Goal: Navigation & Orientation: Find specific page/section

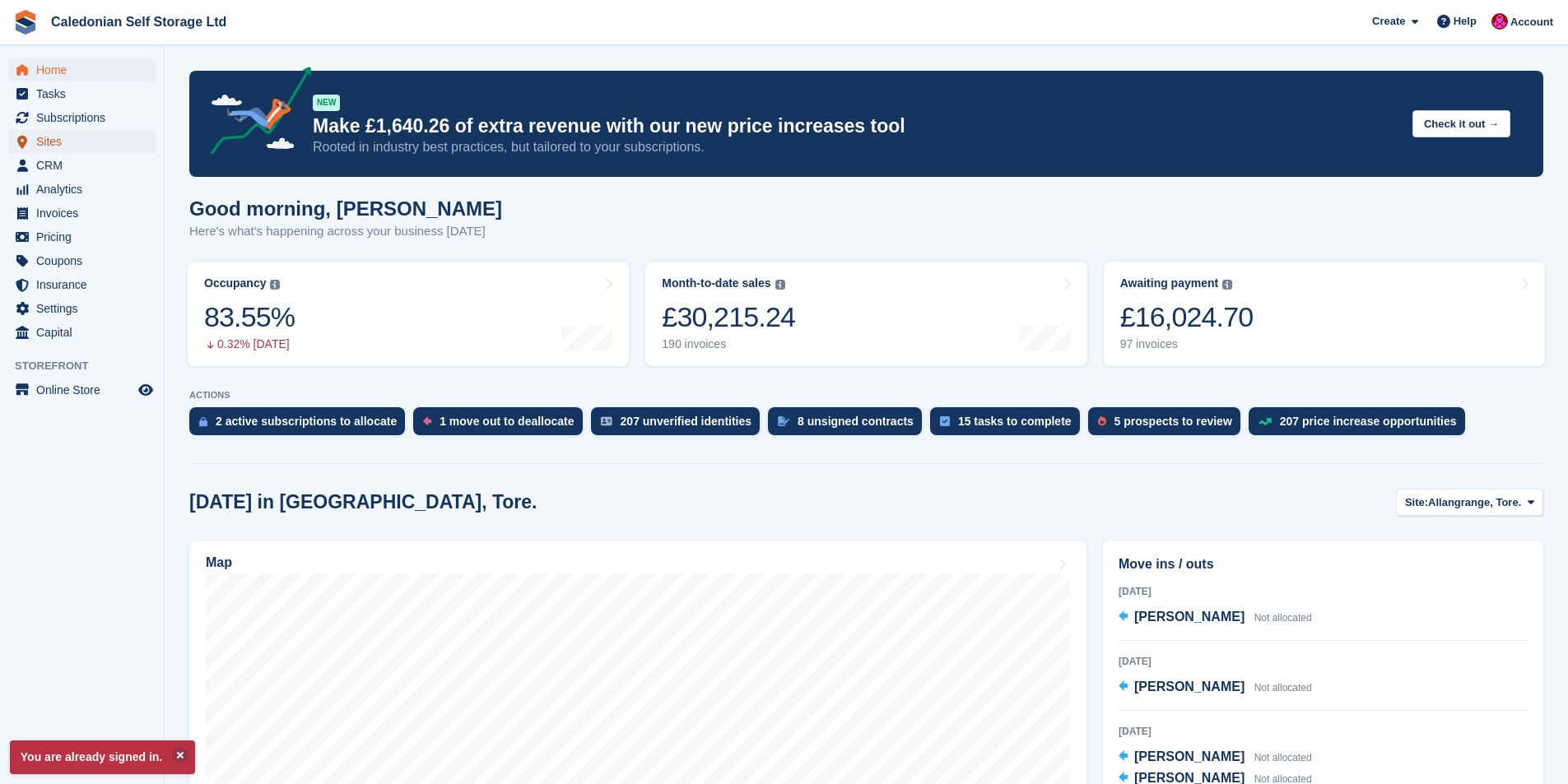
click at [40, 136] on span "Sites" at bounding box center [85, 142] width 98 height 23
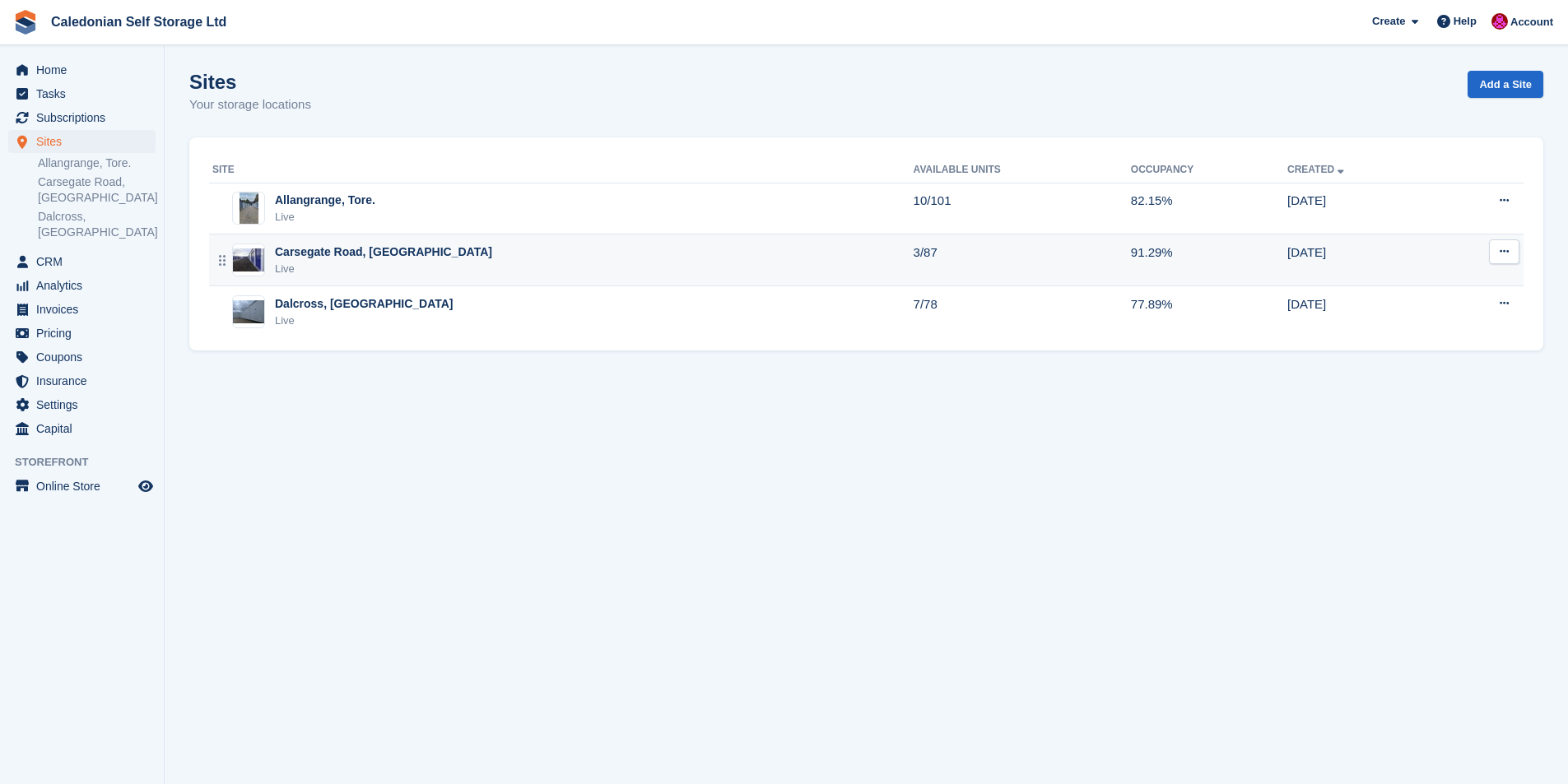
click at [298, 253] on div "Carsegate Road, [GEOGRAPHIC_DATA]" at bounding box center [384, 253] width 218 height 17
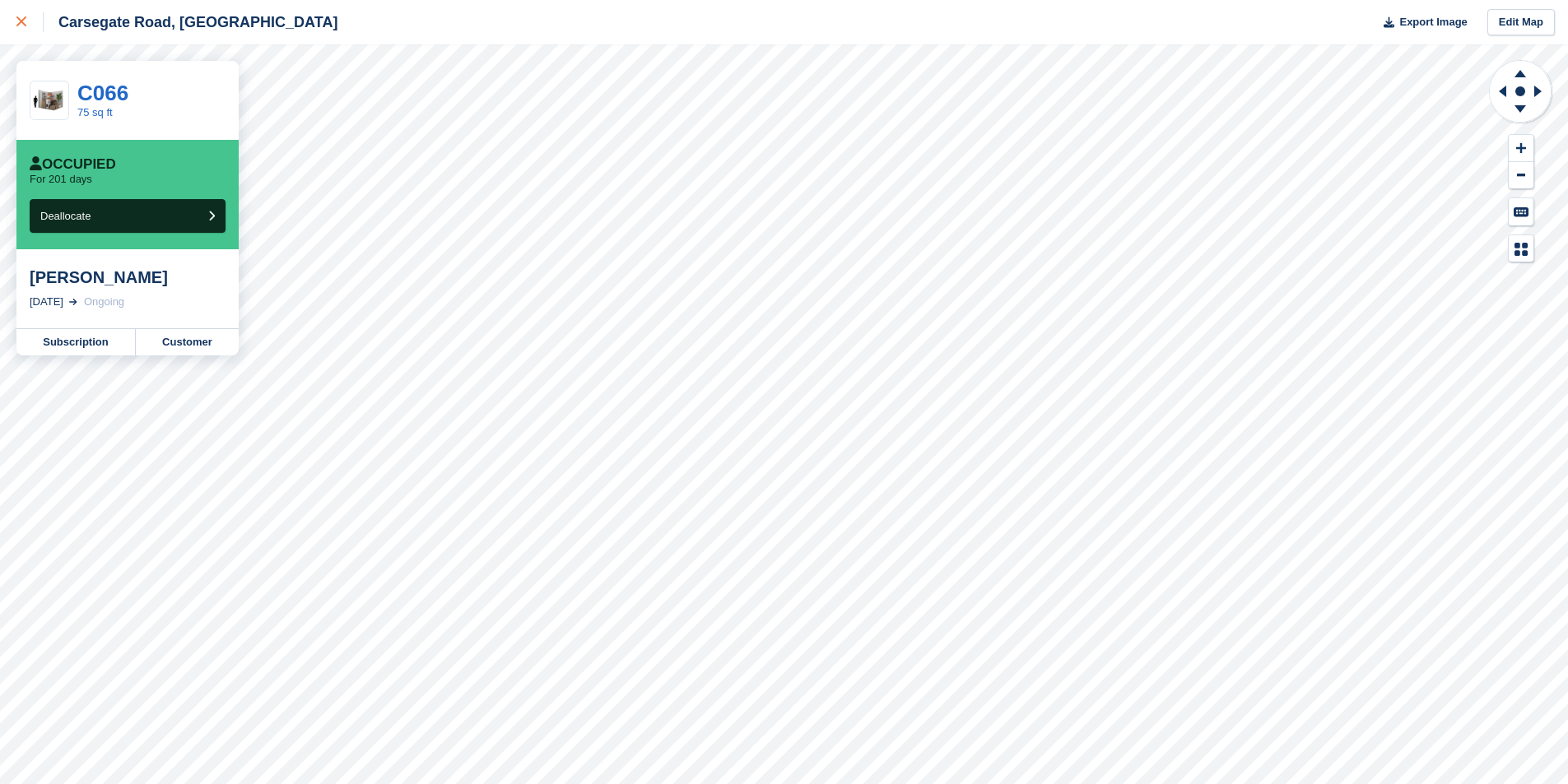
click at [16, 27] on link at bounding box center [22, 22] width 44 height 44
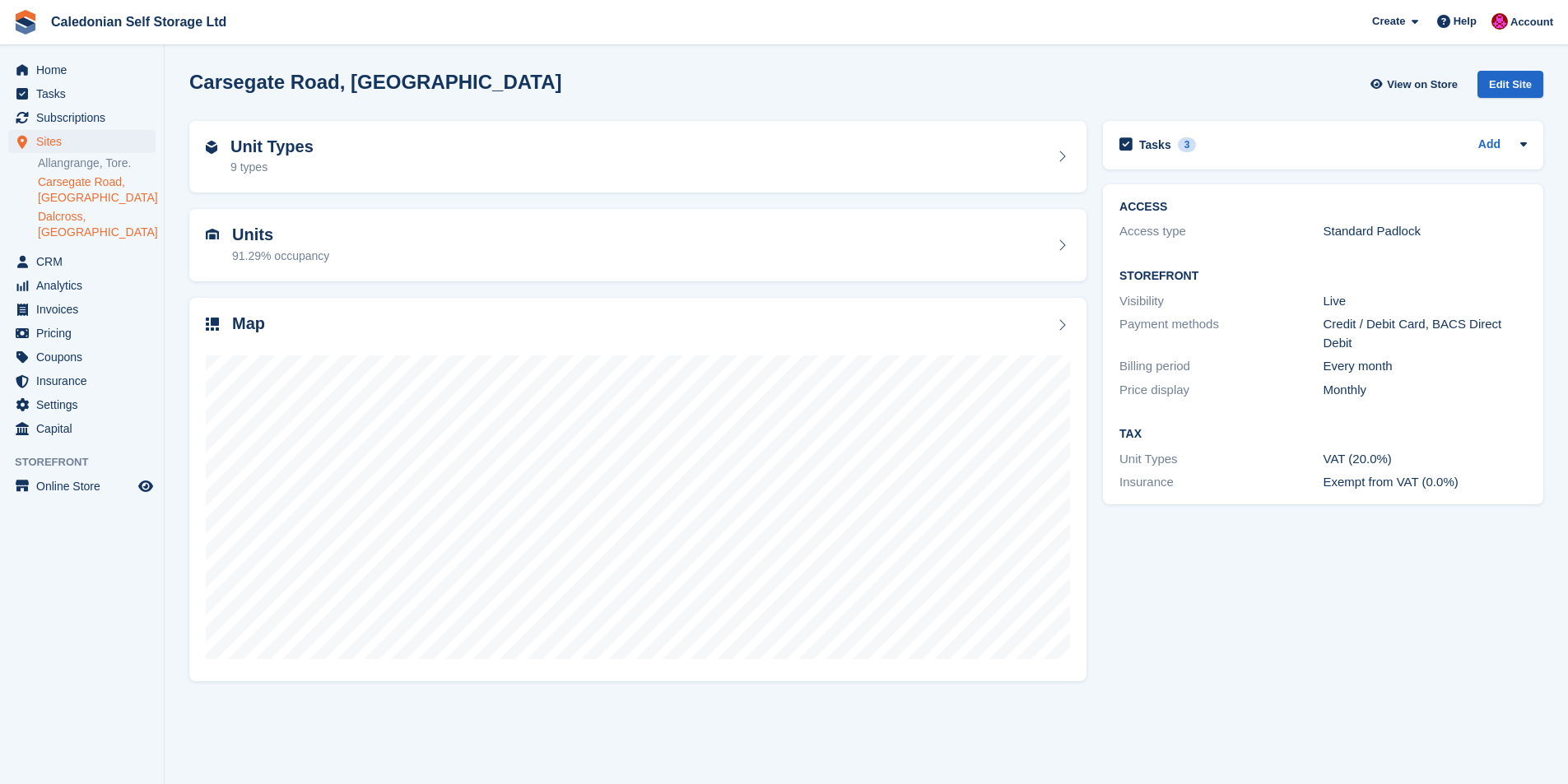
click at [100, 216] on link "Dalcross, [GEOGRAPHIC_DATA]" at bounding box center [96, 224] width 117 height 31
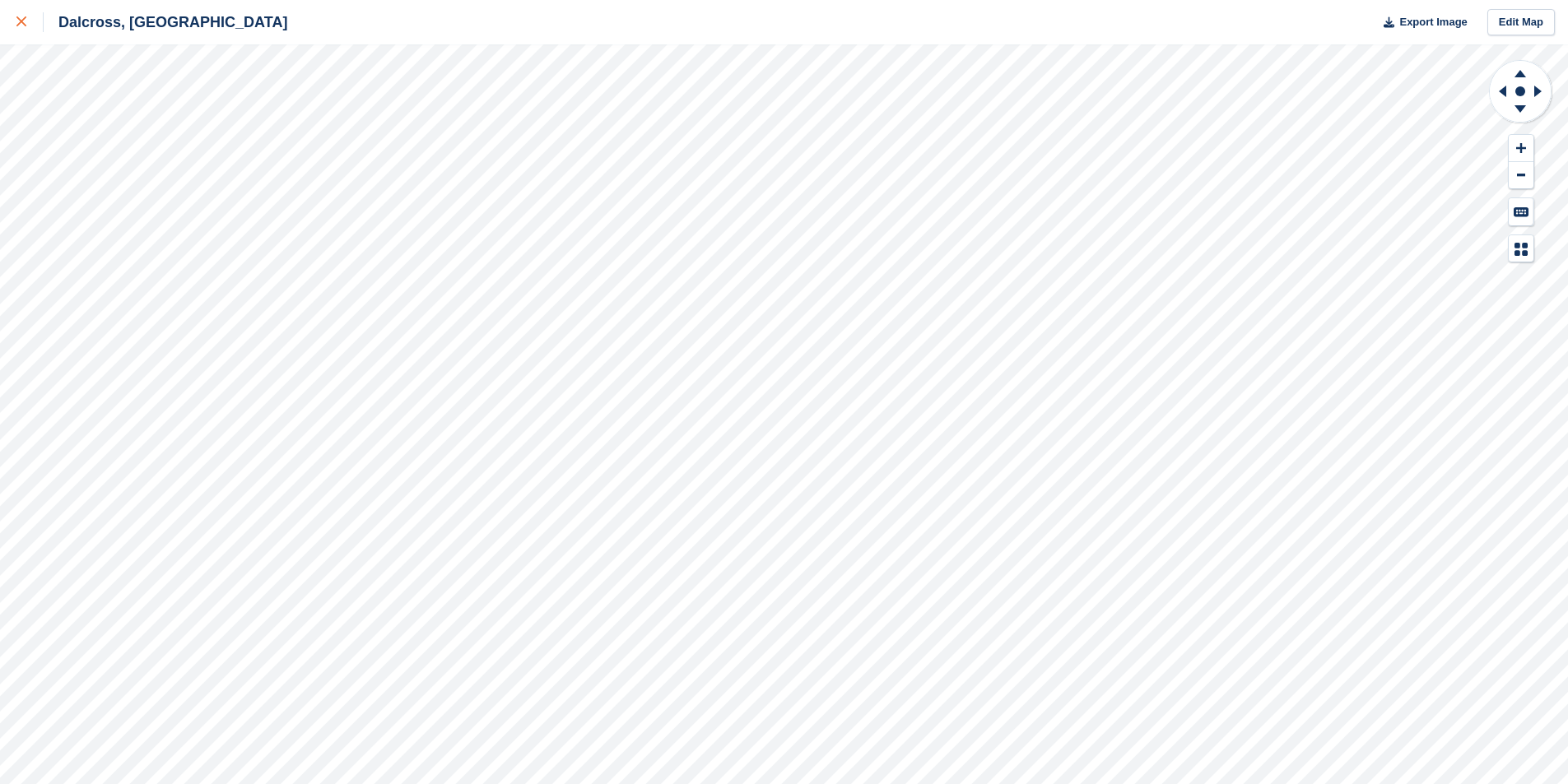
click at [30, 23] on div at bounding box center [29, 22] width 27 height 20
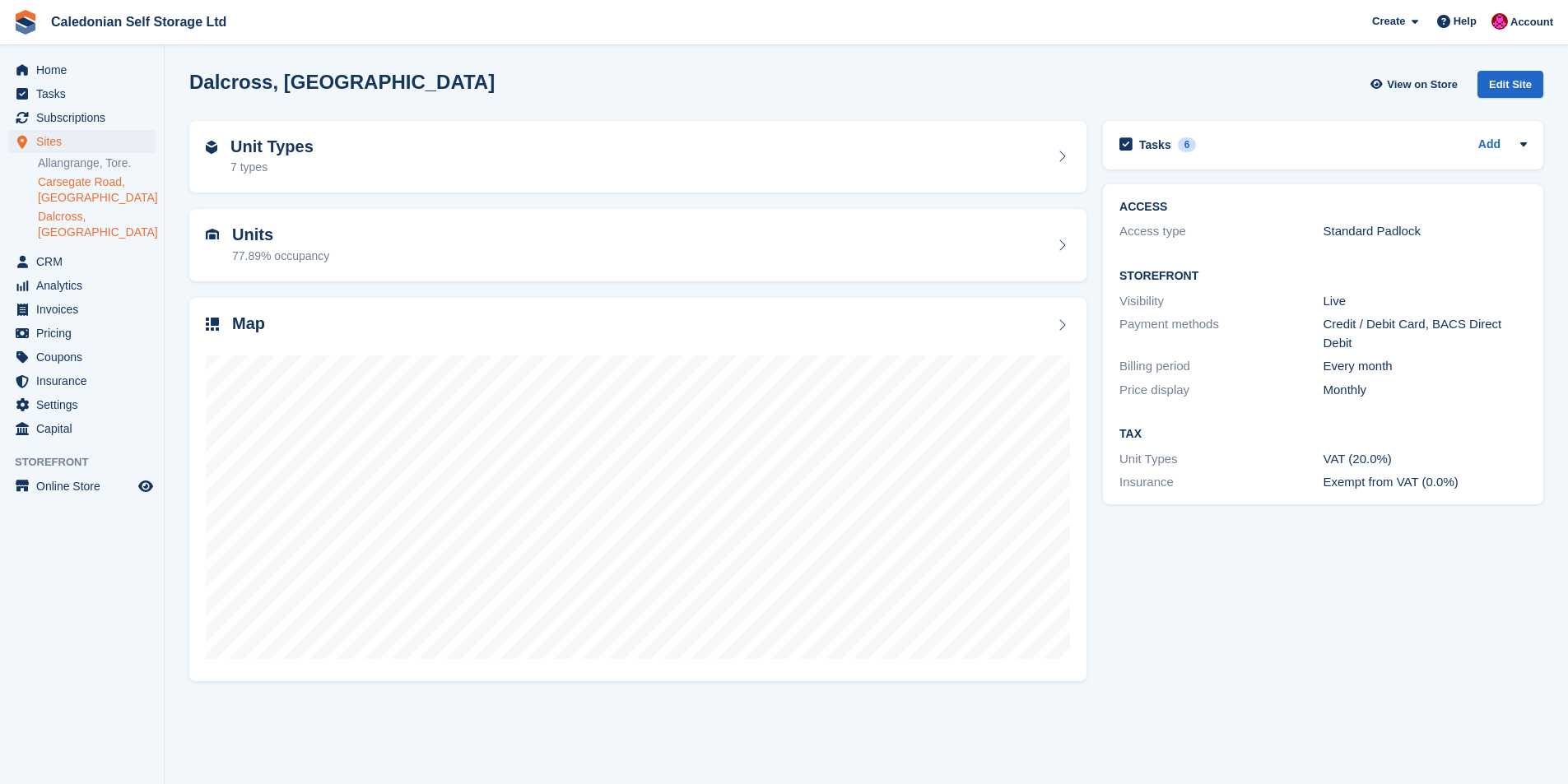
click at [100, 183] on link "Carsegate Road, [GEOGRAPHIC_DATA]" at bounding box center [96, 190] width 117 height 31
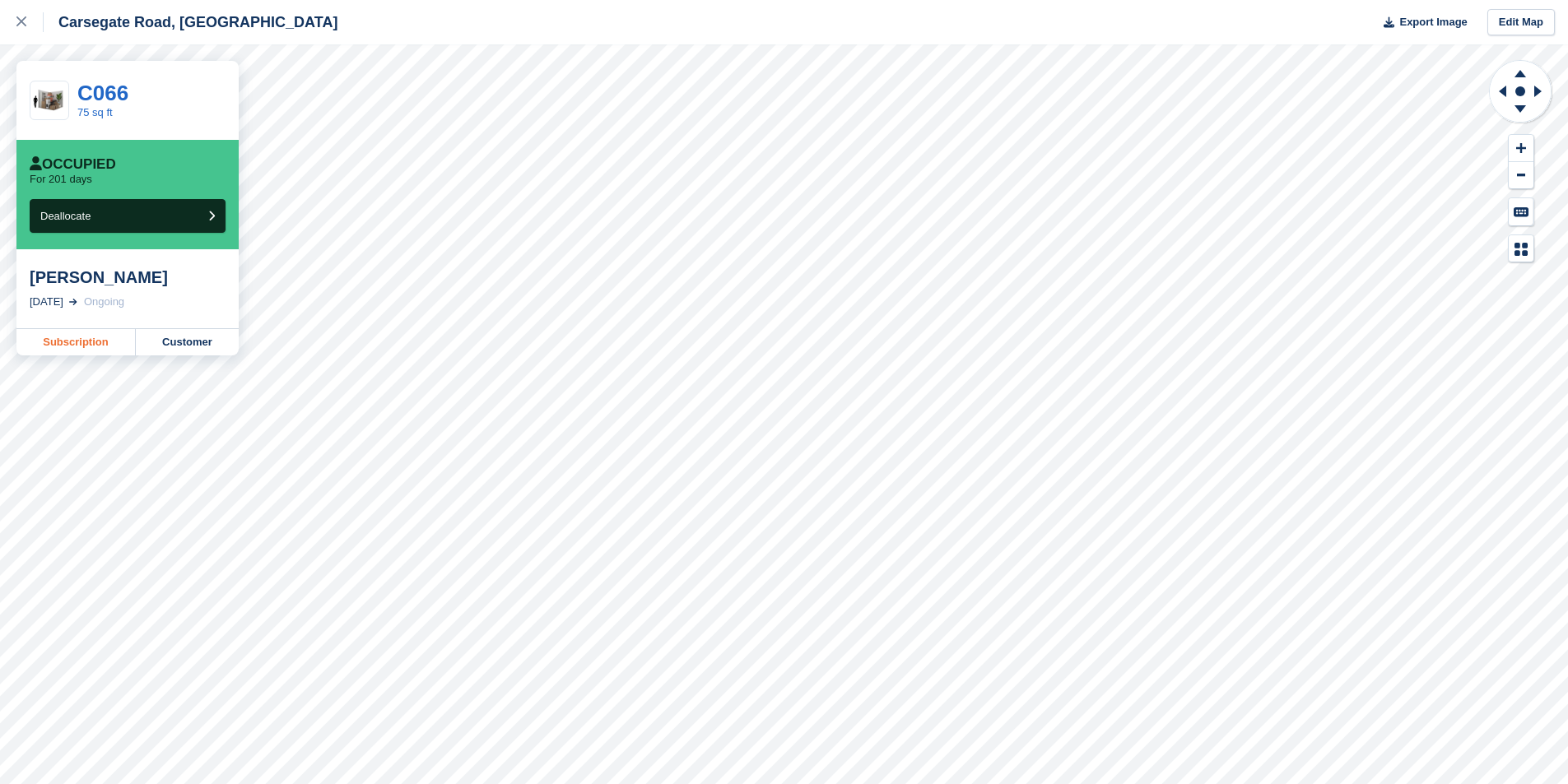
click at [92, 344] on link "Subscription" at bounding box center [76, 342] width 119 height 26
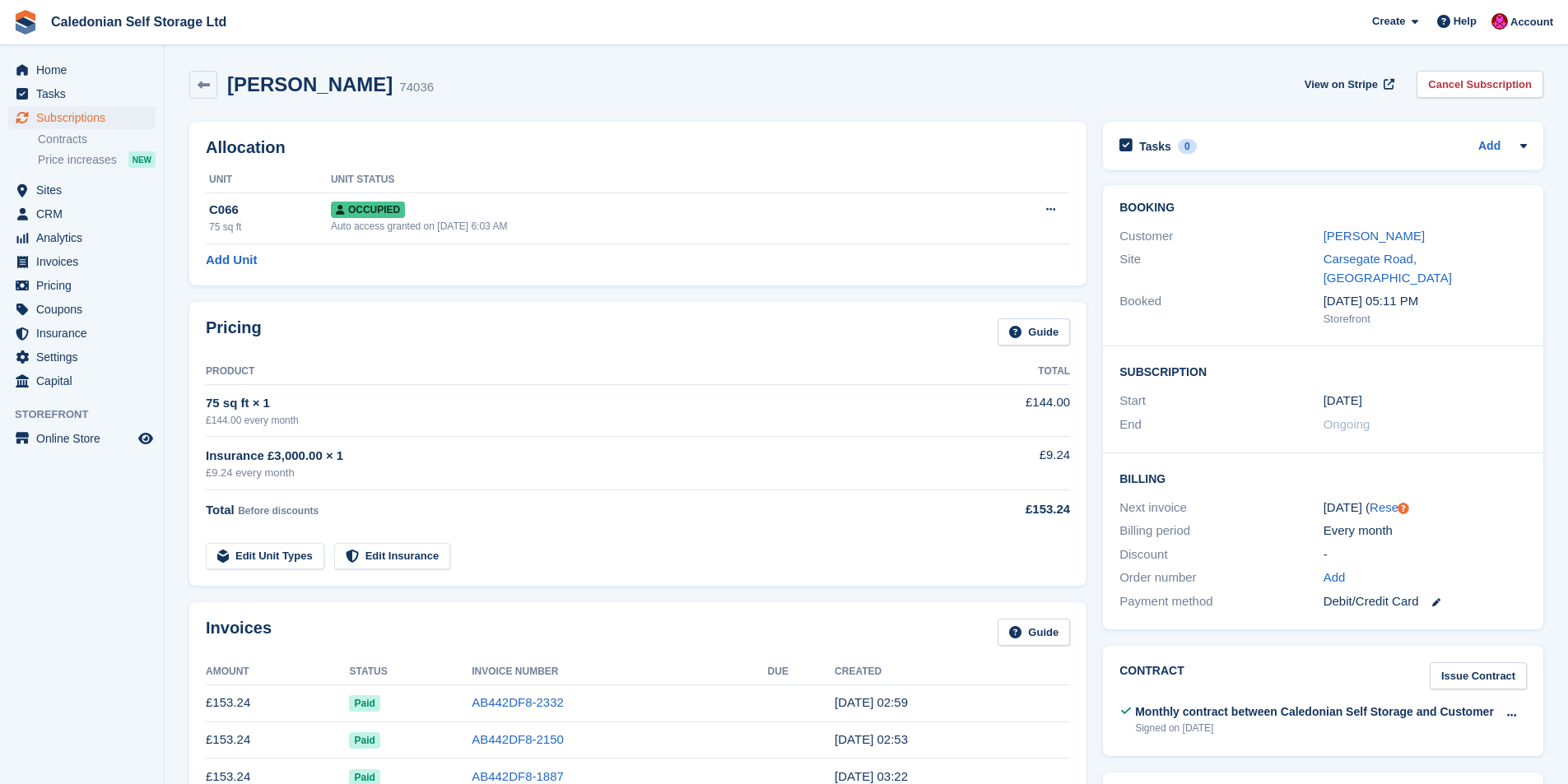
drag, startPoint x: 2, startPoint y: 537, endPoint x: 663, endPoint y: 532, distance: 661.0
click at [29, 537] on aside "Home Tasks Subscriptions Subscriptions Subscriptions Contracts Price increases …" at bounding box center [81, 396] width 164 height 702
drag, startPoint x: 663, startPoint y: 532, endPoint x: 653, endPoint y: 537, distance: 11.2
click at [656, 536] on tr "Edit Unit Types Edit Insurance" at bounding box center [638, 548] width 864 height 47
click at [66, 113] on span "Subscriptions" at bounding box center [85, 117] width 98 height 23
